Goal: Task Accomplishment & Management: Use online tool/utility

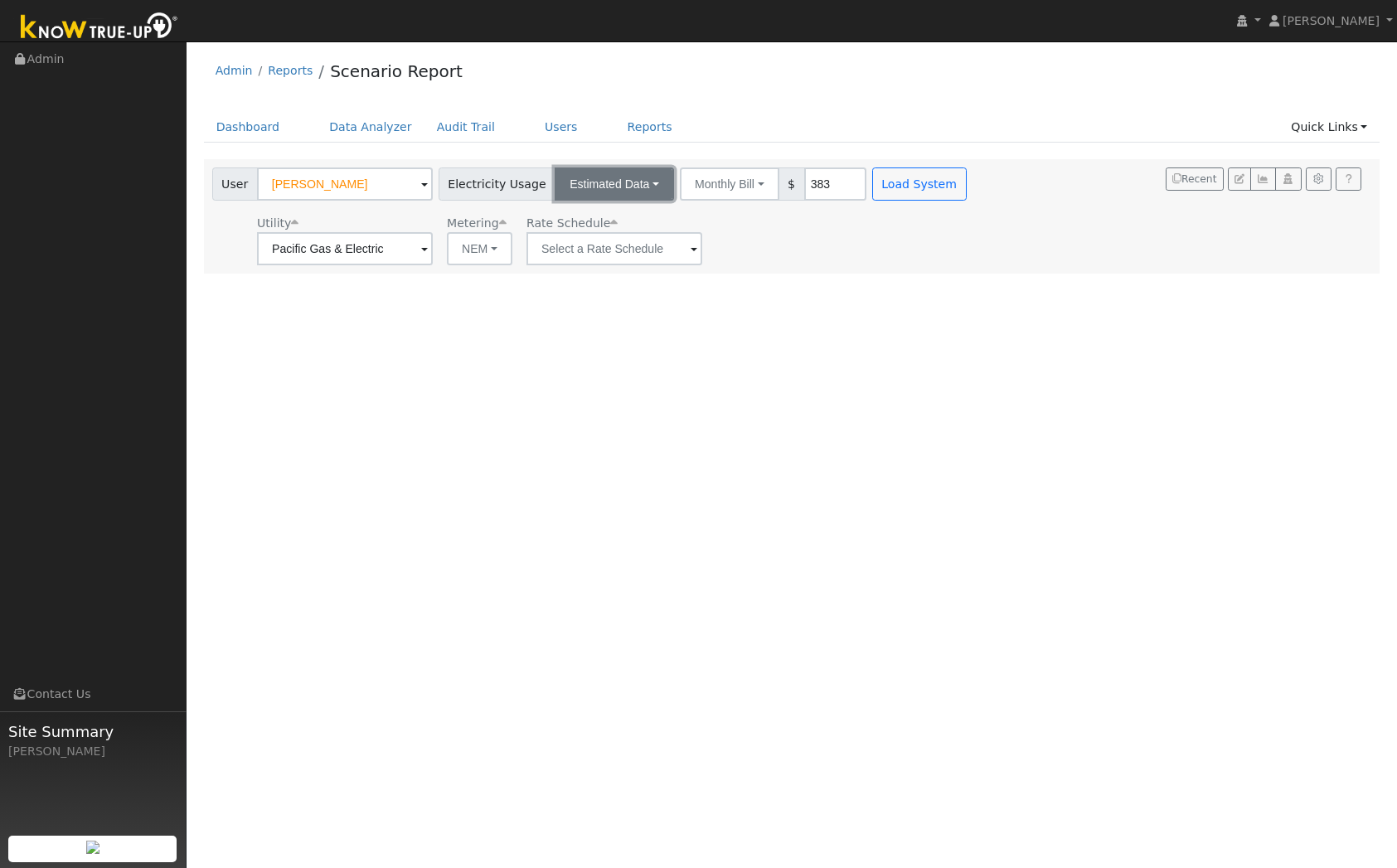
click at [615, 186] on button "Estimated Data" at bounding box center [614, 183] width 119 height 33
click at [594, 216] on link "Connected Data" at bounding box center [614, 220] width 118 height 23
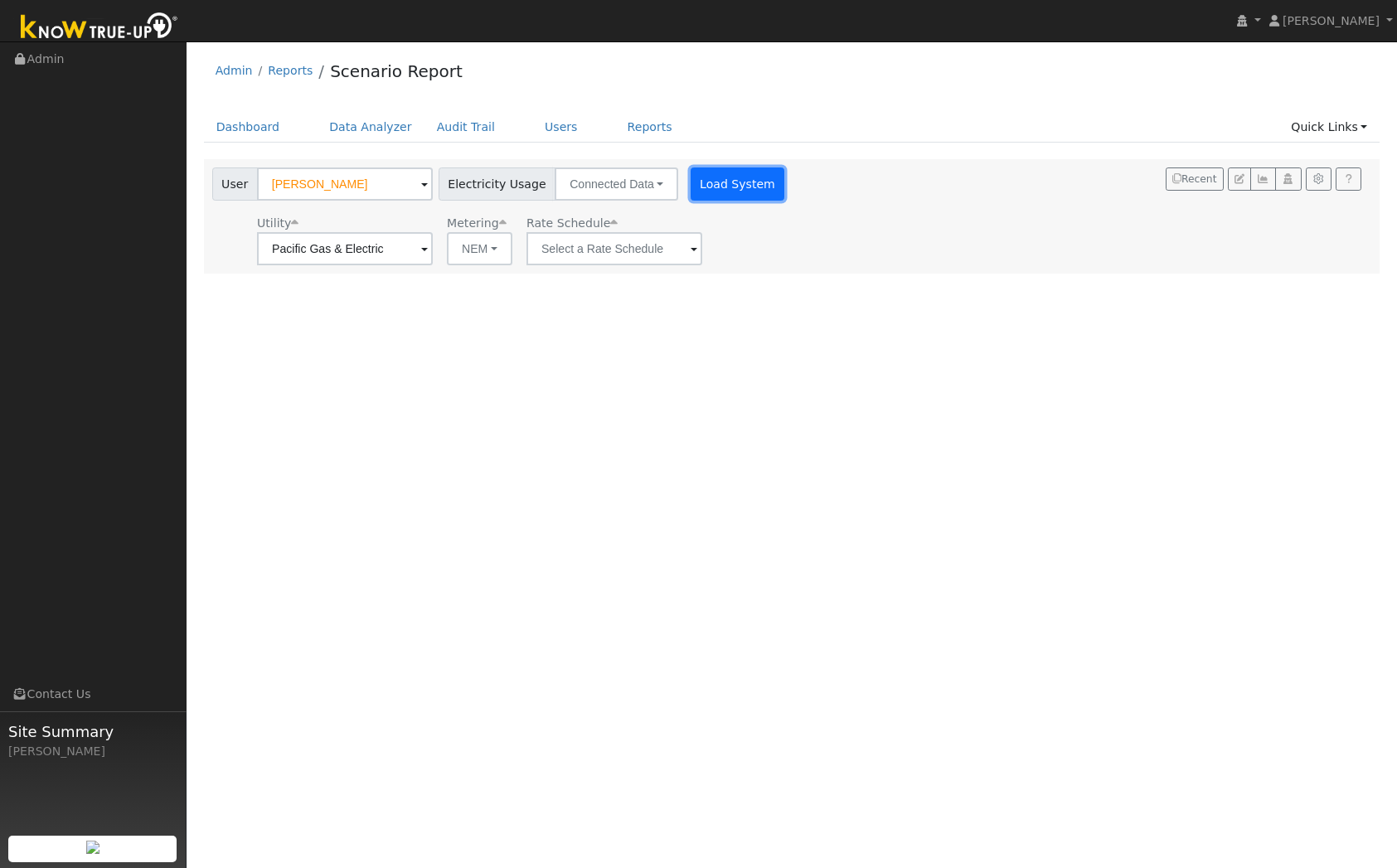
click at [737, 180] on button "Load System" at bounding box center [738, 183] width 95 height 33
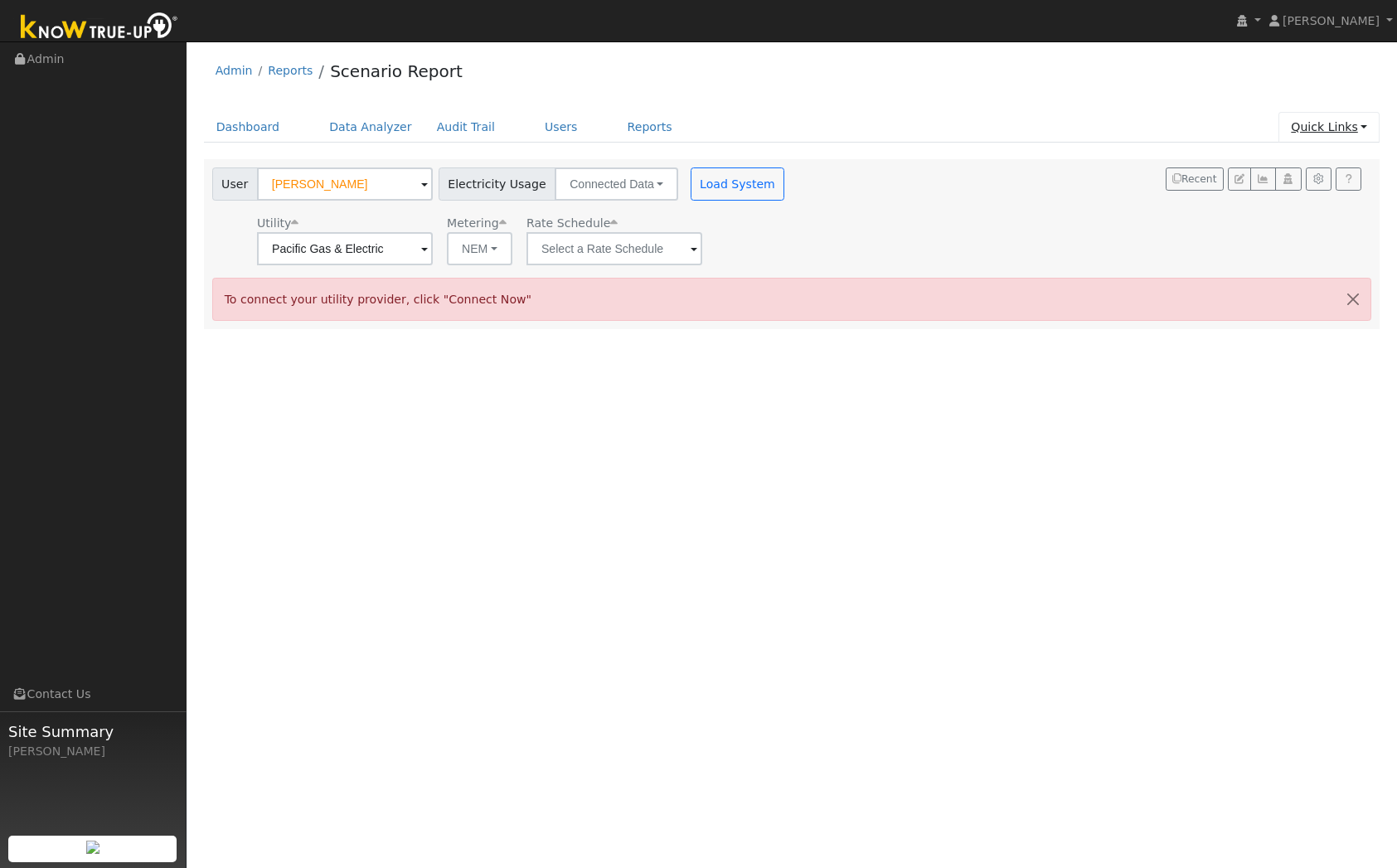
click at [1323, 126] on link "Quick Links" at bounding box center [1329, 127] width 101 height 30
click at [1297, 186] on link "Quick Connect" at bounding box center [1296, 185] width 168 height 23
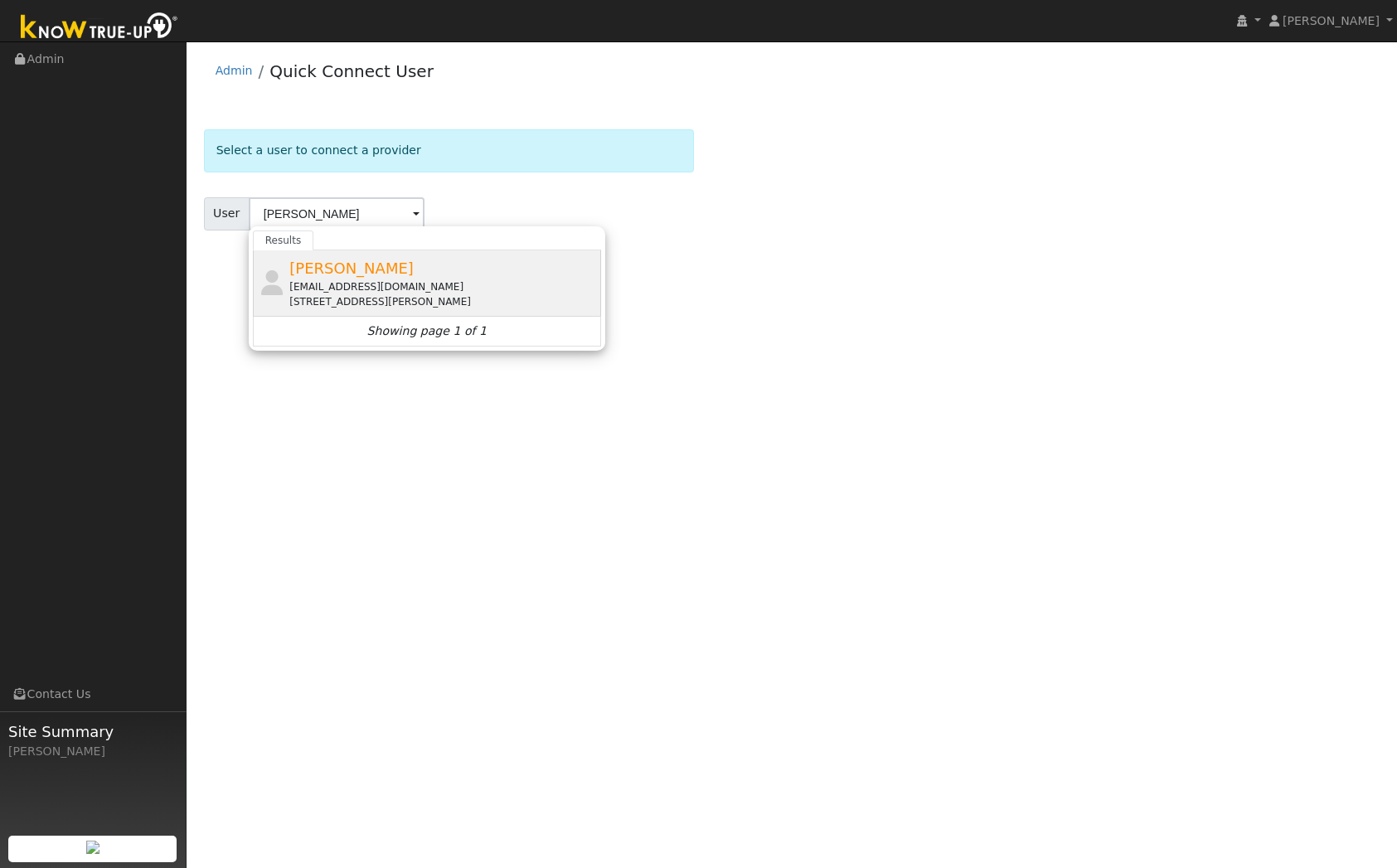
click at [338, 269] on span "[PERSON_NAME]" at bounding box center [351, 268] width 124 height 18
type input "[PERSON_NAME]"
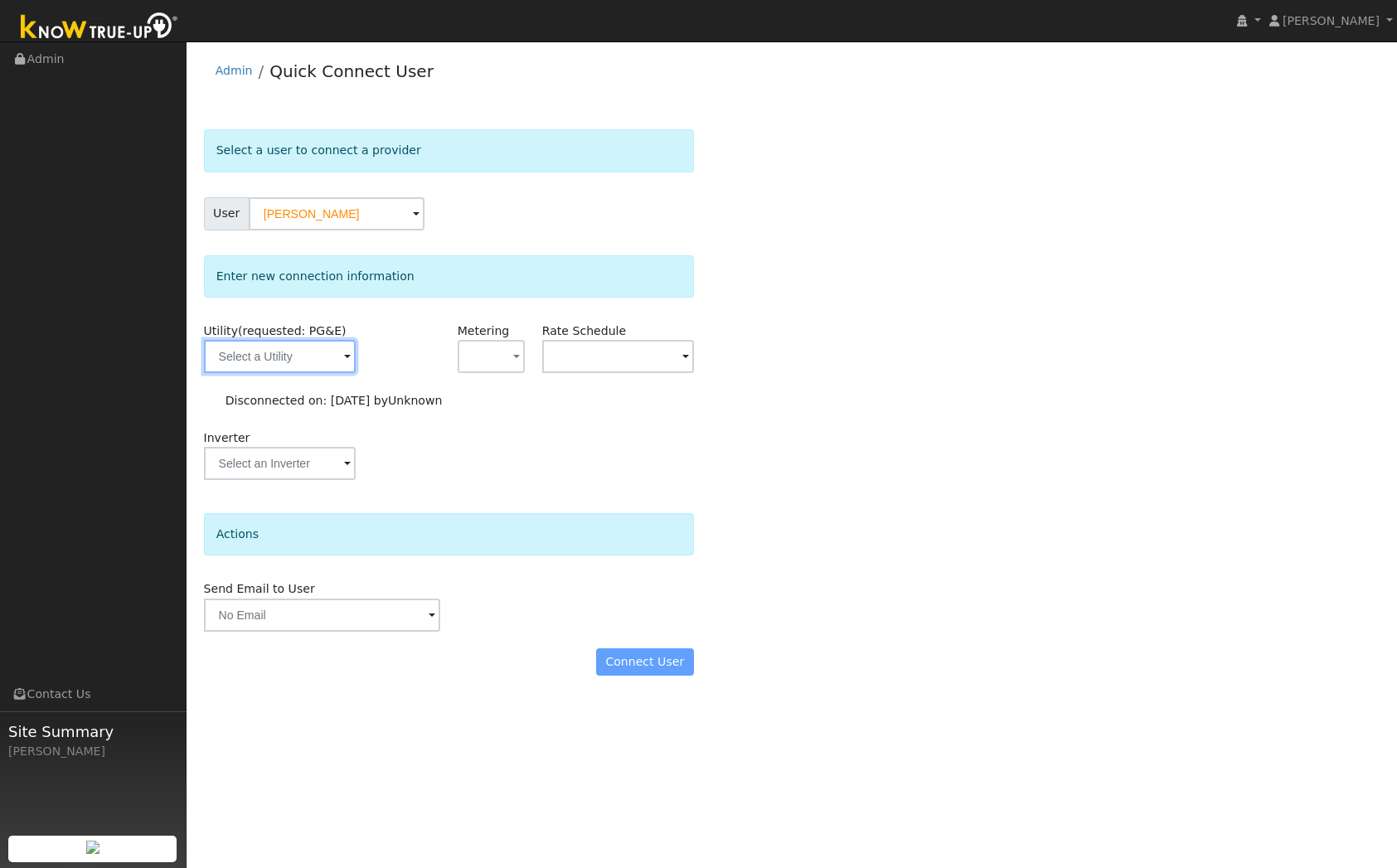
click at [317, 361] on input "text" at bounding box center [279, 356] width 151 height 33
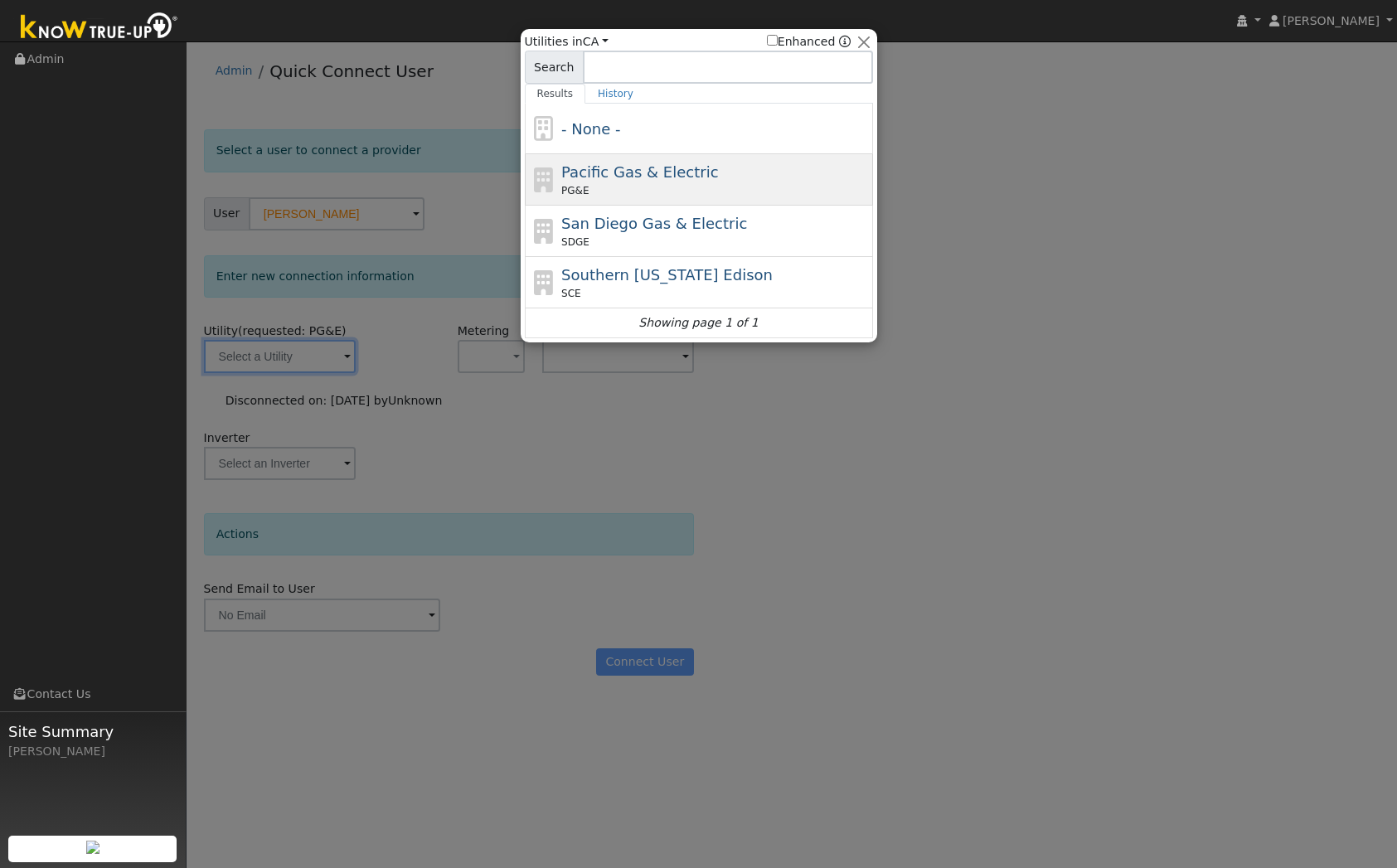
click at [688, 182] on div "Pacific Gas & Electric PG&E" at bounding box center [715, 179] width 308 height 37
type input "PG&E"
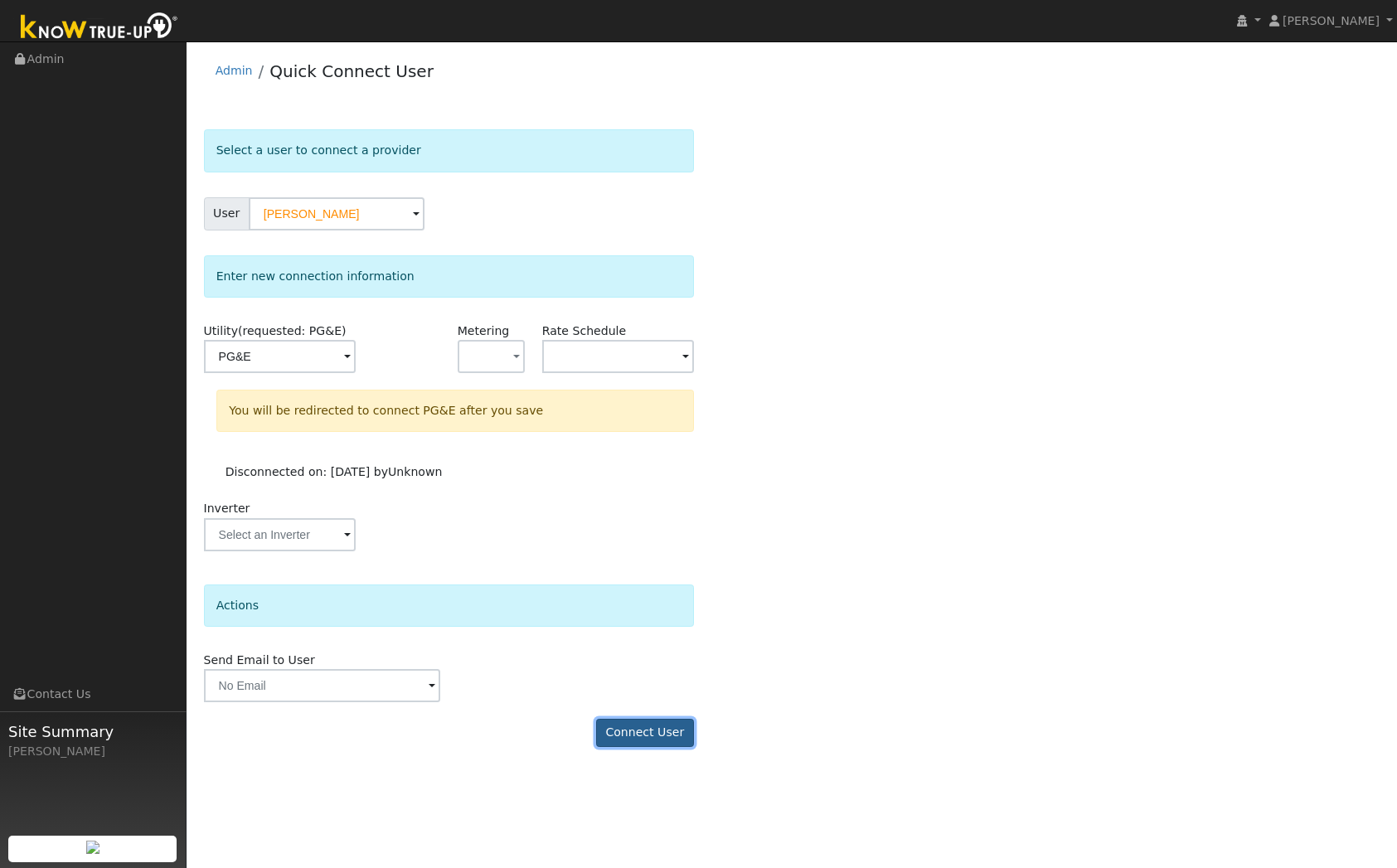
click at [638, 738] on button "Connect User" at bounding box center [645, 732] width 98 height 28
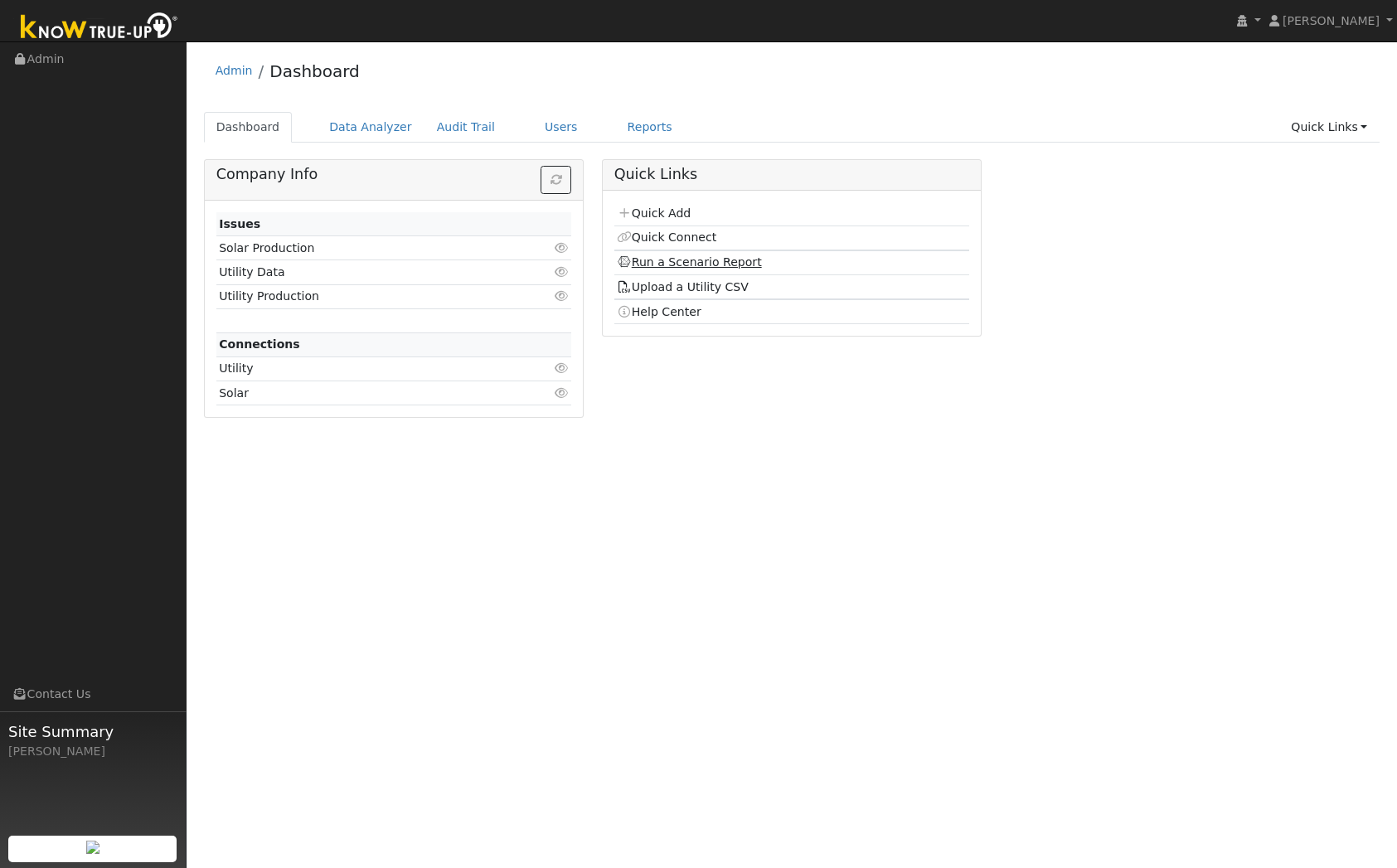
click at [725, 260] on link "Run a Scenario Report" at bounding box center [689, 262] width 145 height 14
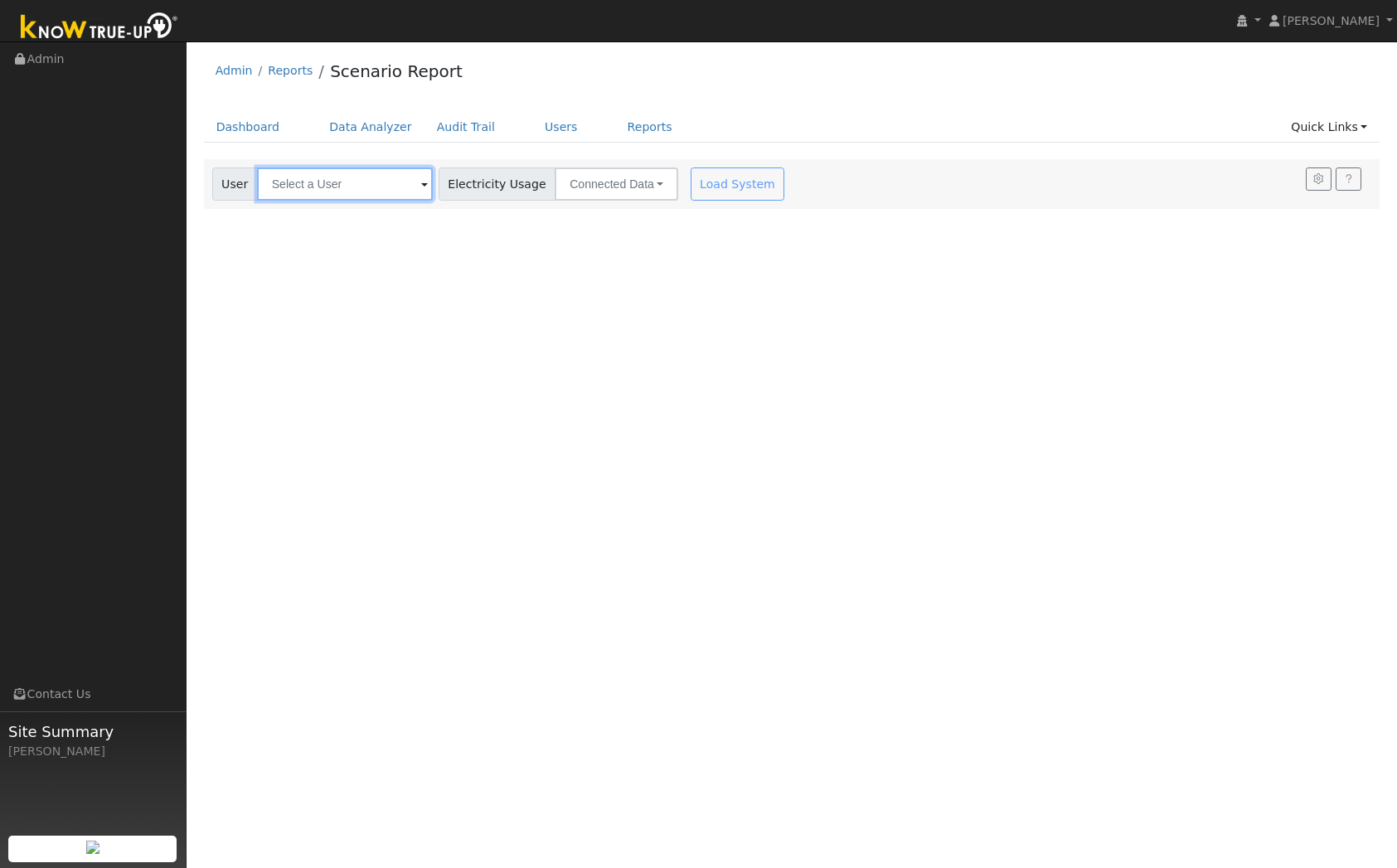
click at [364, 178] on input "text" at bounding box center [345, 183] width 176 height 33
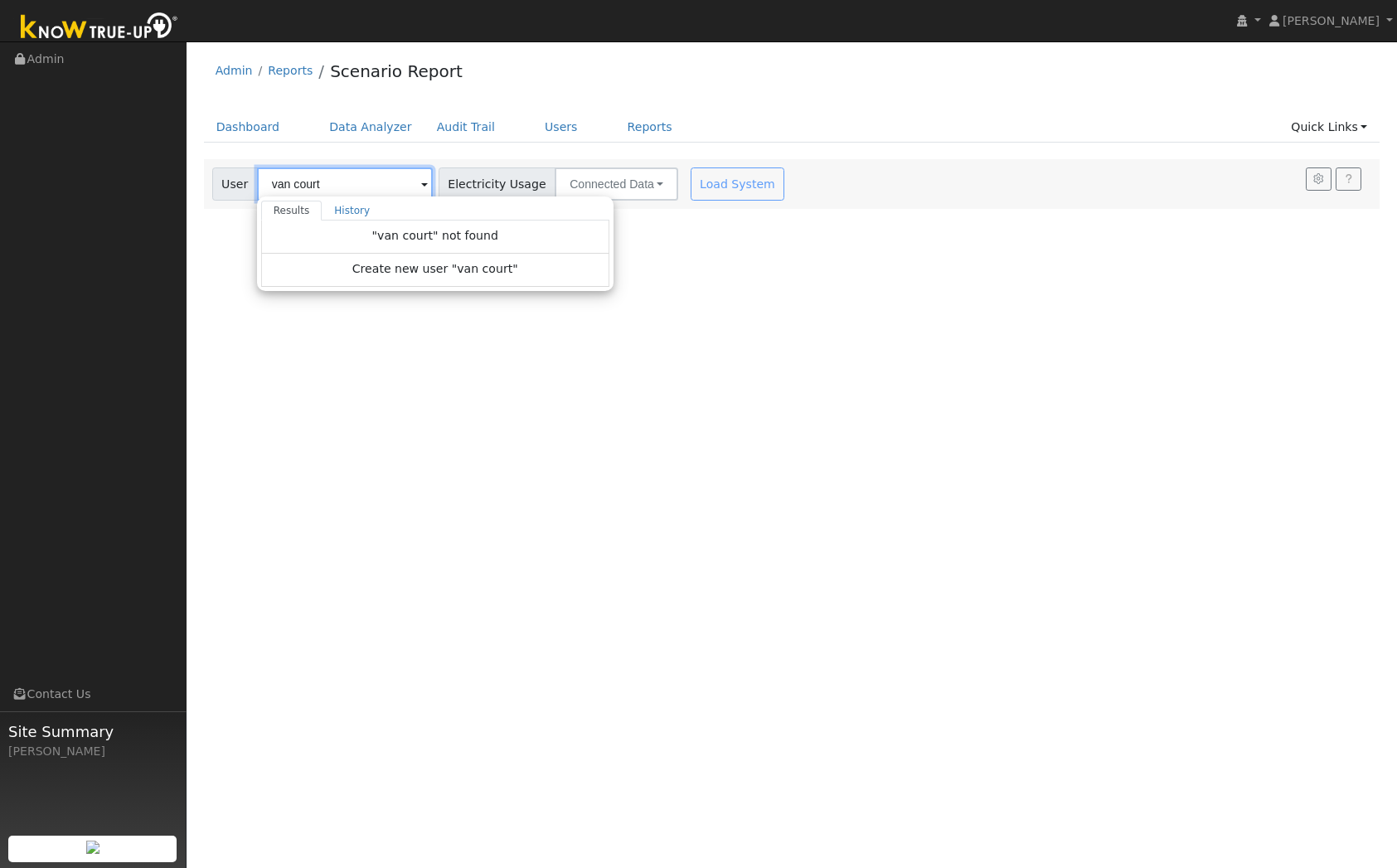
click at [294, 183] on input "van court" at bounding box center [345, 183] width 176 height 33
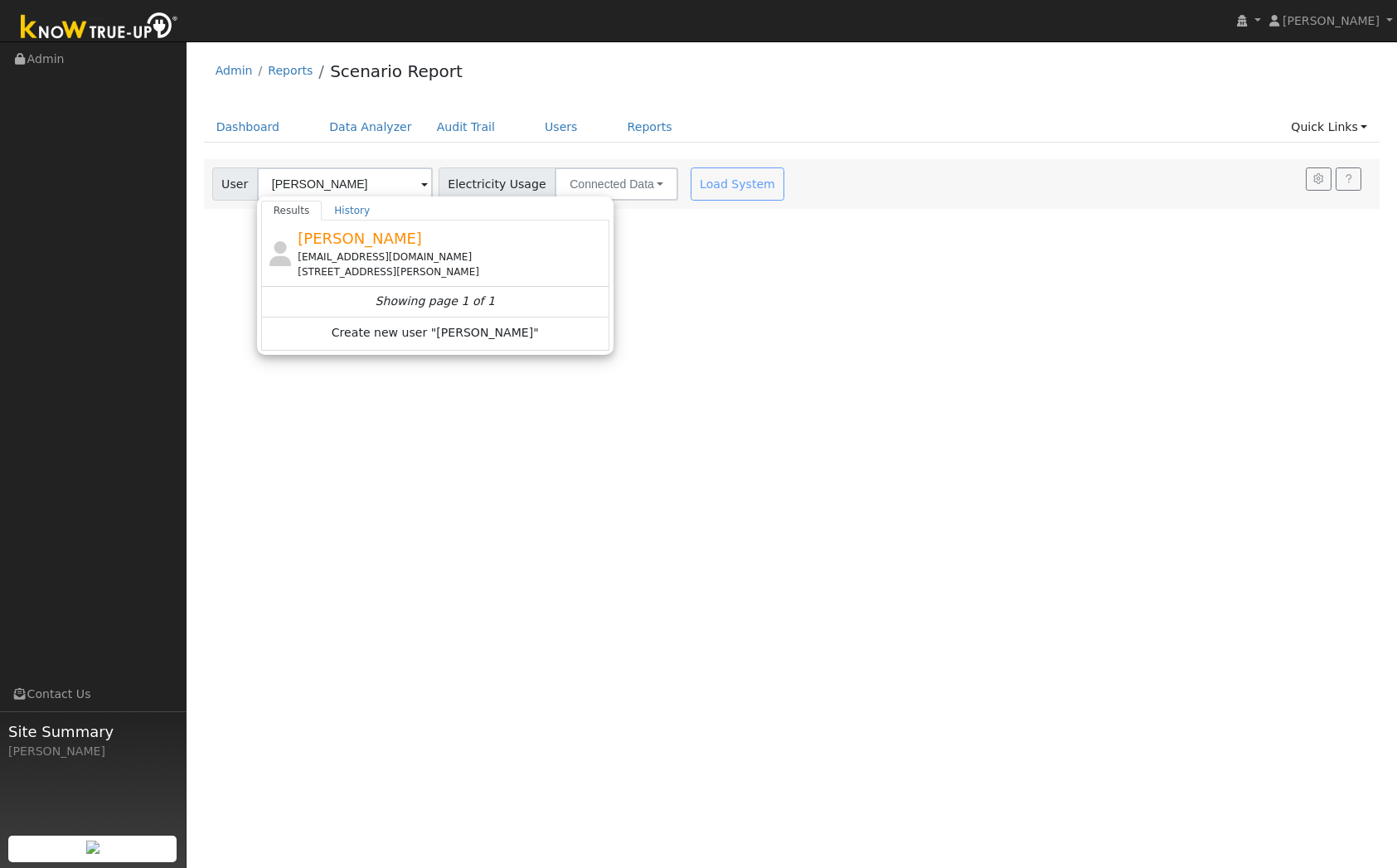
click at [375, 243] on span "Jason Van Court" at bounding box center [359, 238] width 124 height 18
type input "Jason Van Court"
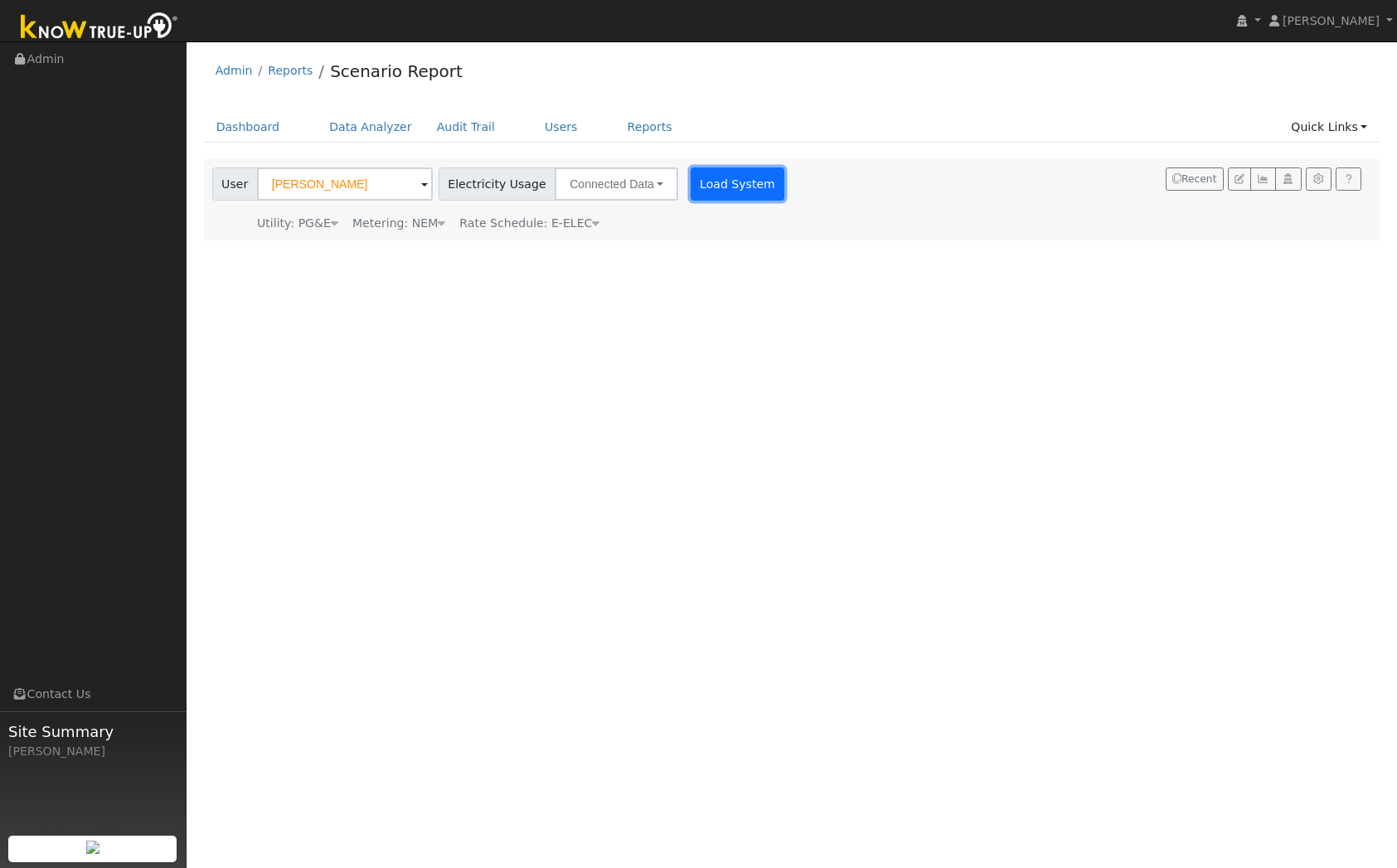
click at [753, 182] on button "Load System" at bounding box center [738, 183] width 95 height 33
